Goal: Task Accomplishment & Management: Manage account settings

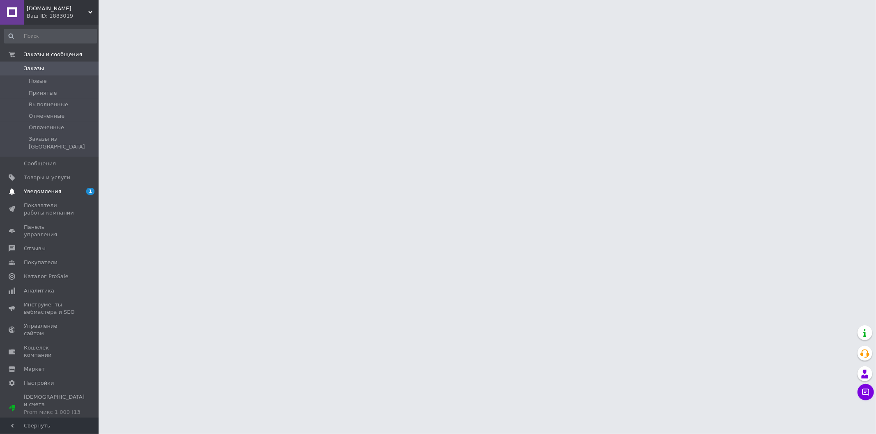
click at [36, 188] on span "Уведомления" at bounding box center [42, 191] width 37 height 7
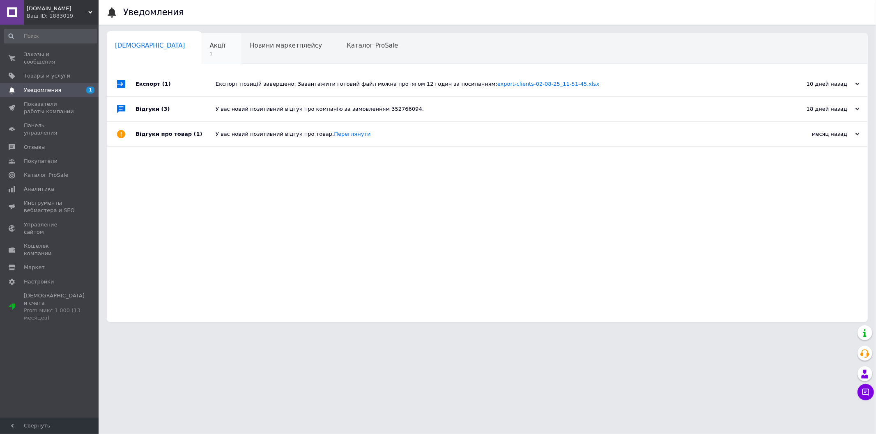
click at [202, 50] on div "Акції 1" at bounding box center [222, 48] width 40 height 31
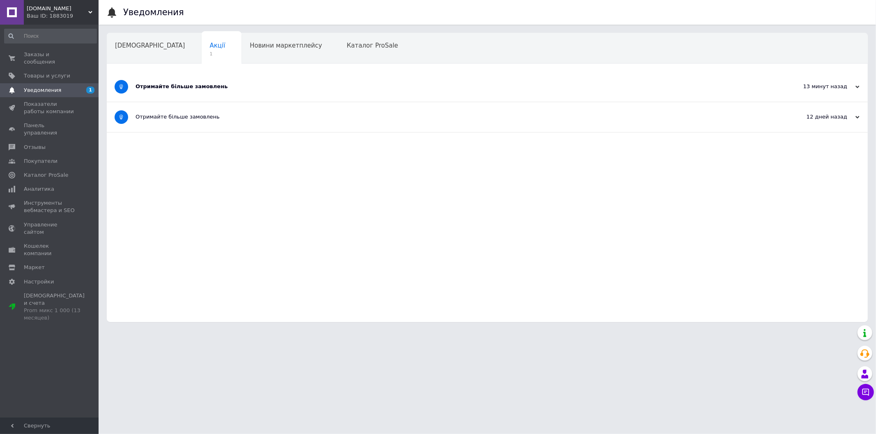
click at [170, 87] on div "Отримайте більше замовлень" at bounding box center [456, 86] width 642 height 7
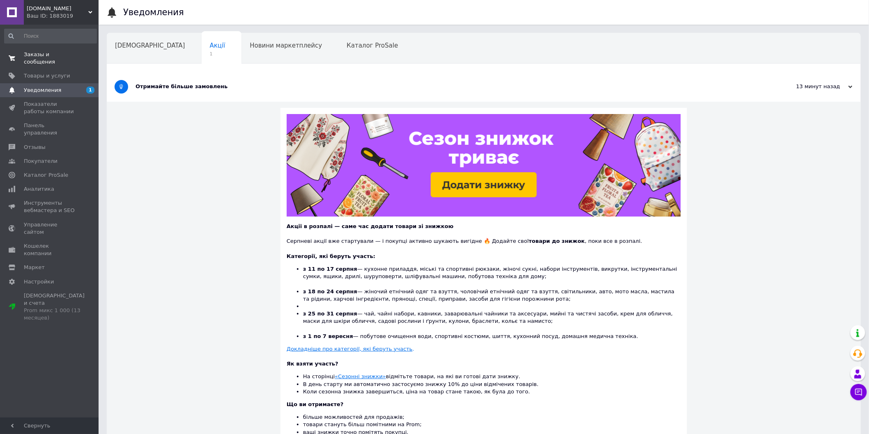
click at [36, 52] on span "Заказы и сообщения" at bounding box center [50, 58] width 52 height 15
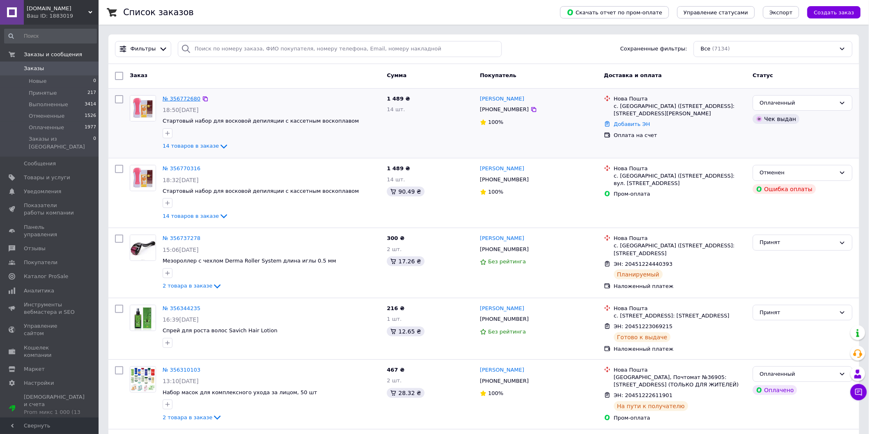
click at [178, 100] on link "№ 356772680" at bounding box center [182, 99] width 38 height 6
